Goal: Task Accomplishment & Management: Manage account settings

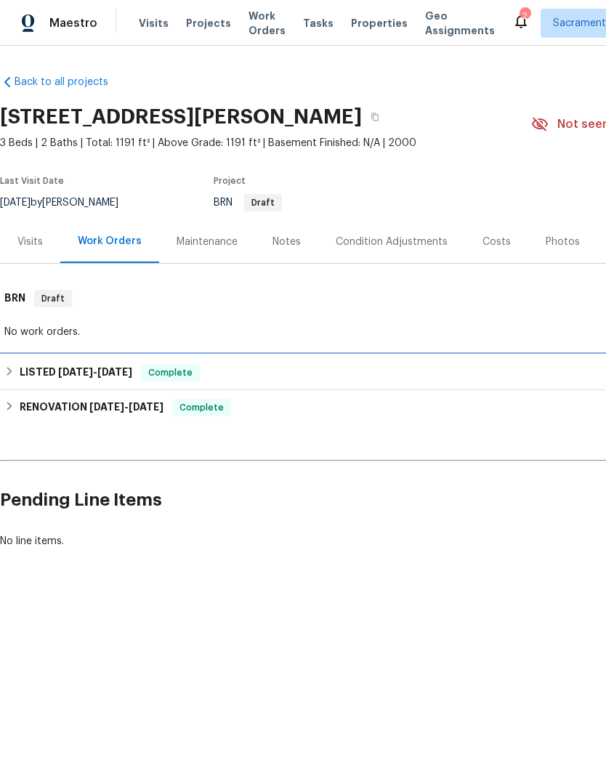
click at [47, 369] on h6 "LISTED [DATE] - [DATE]" at bounding box center [76, 372] width 113 height 17
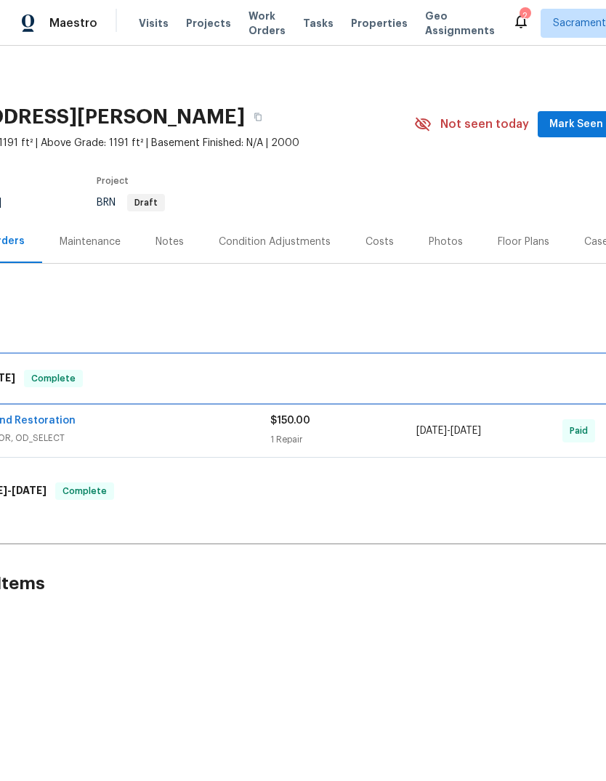
scroll to position [0, 2]
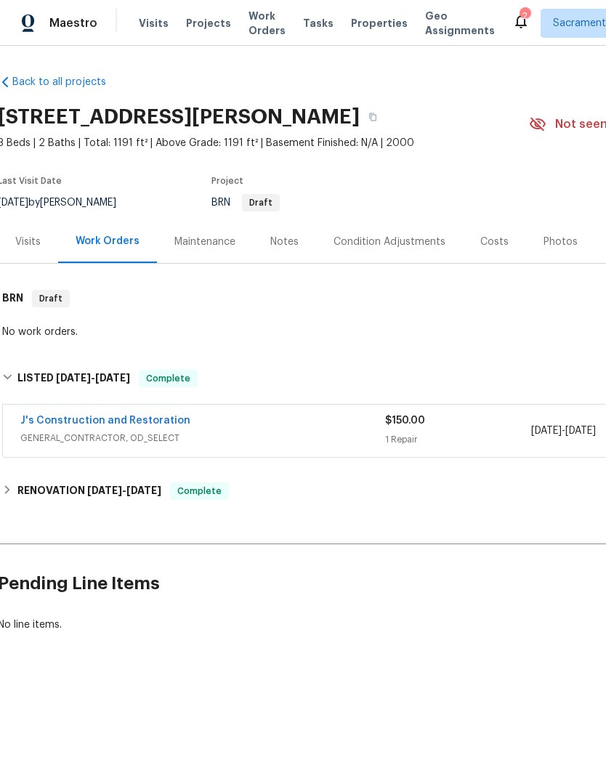
click at [55, 419] on link "J's Construction and Restoration" at bounding box center [105, 421] width 170 height 10
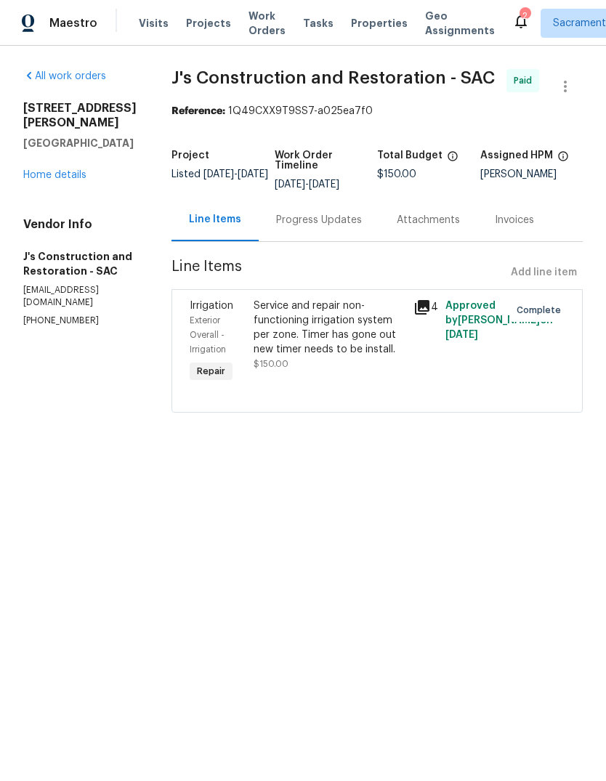
click at [79, 170] on link "Home details" at bounding box center [54, 175] width 63 height 10
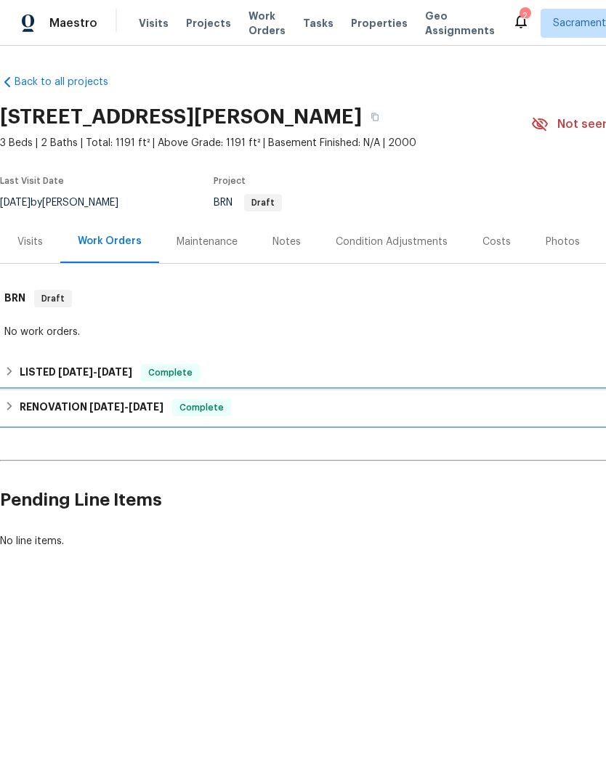
click at [57, 422] on div "RENOVATION [DATE] - [DATE] Complete" at bounding box center [410, 407] width 821 height 35
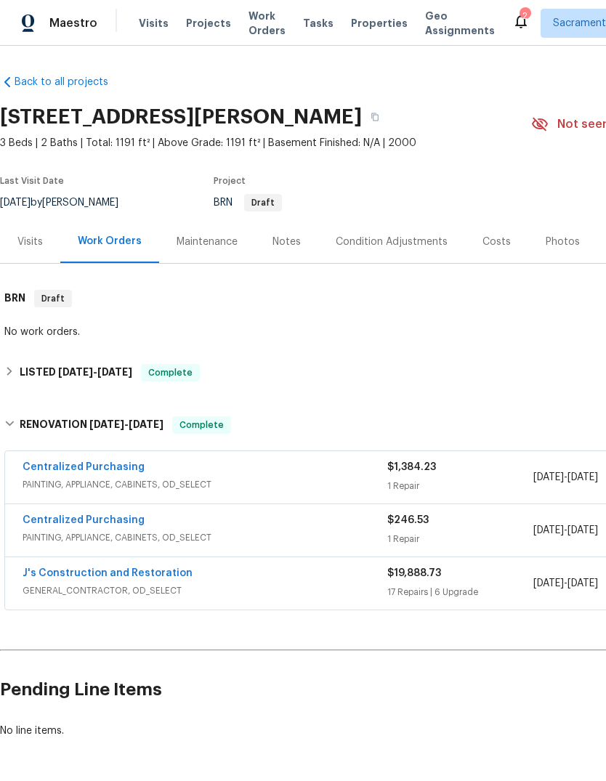
click at [79, 578] on link "J's Construction and Restoration" at bounding box center [108, 573] width 170 height 10
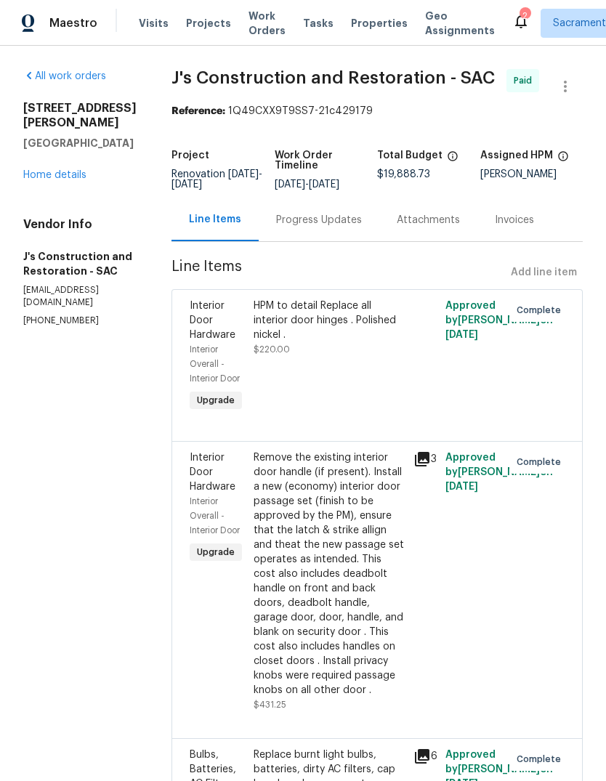
click at [40, 170] on link "Home details" at bounding box center [54, 175] width 63 height 10
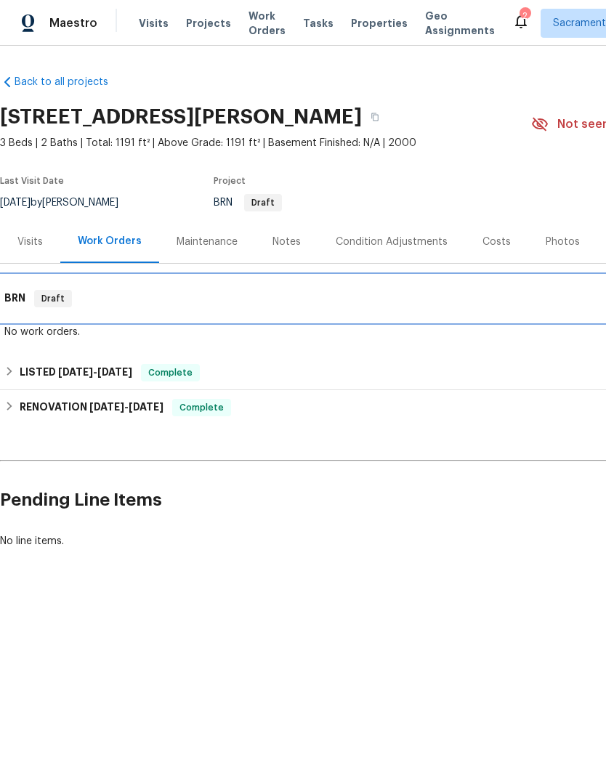
click at [17, 298] on h6 "BRN" at bounding box center [14, 298] width 21 height 17
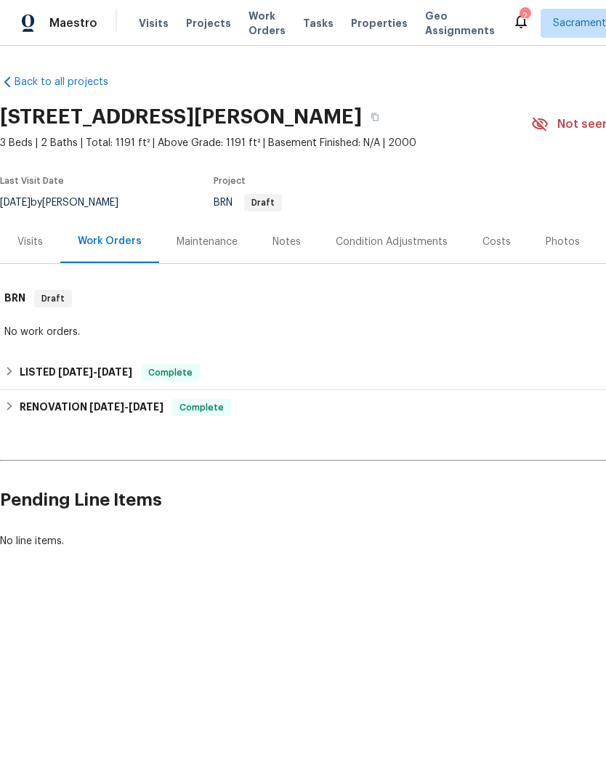
click at [515, 17] on icon at bounding box center [521, 22] width 12 height 15
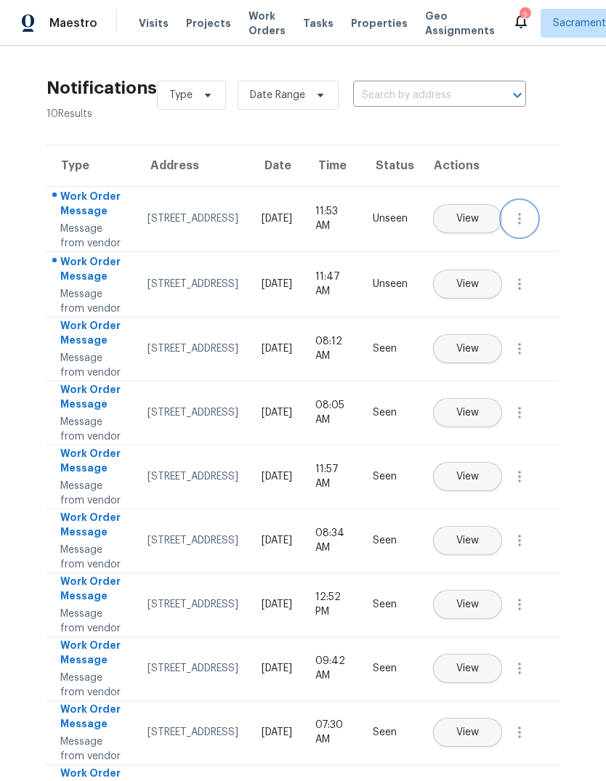
click at [512, 228] on icon "button" at bounding box center [519, 218] width 17 height 17
click at [470, 241] on link "Mark Seen" at bounding box center [437, 251] width 124 height 22
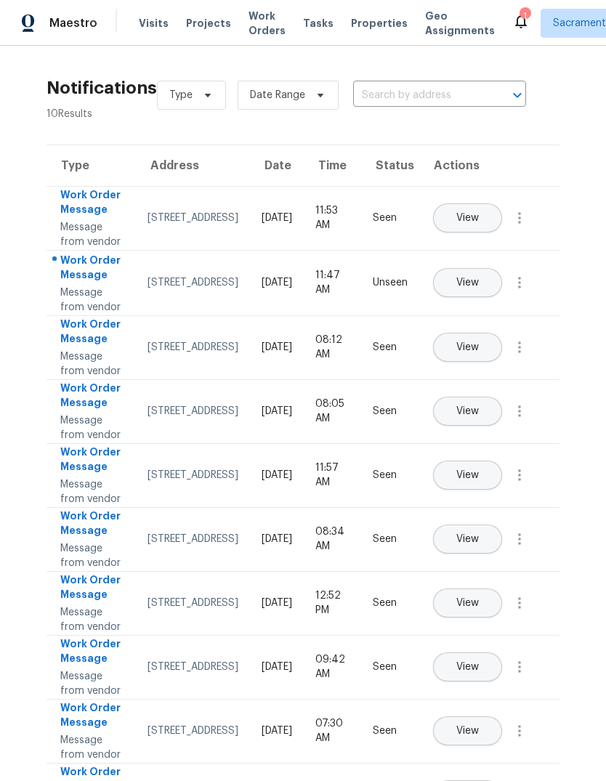
click at [523, 291] on icon "button" at bounding box center [519, 282] width 17 height 17
click at [467, 340] on div "Mark Seen" at bounding box center [436, 344] width 113 height 15
